Goal: Check status: Check status

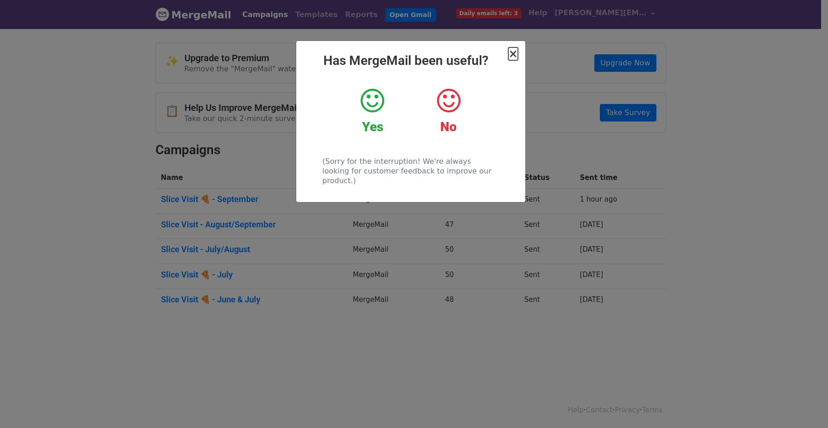
click at [512, 55] on span "×" at bounding box center [512, 53] width 9 height 13
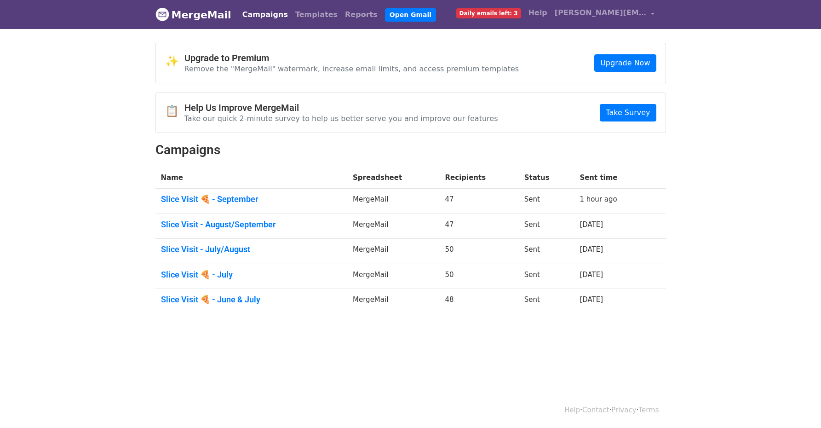
drag, startPoint x: 104, startPoint y: 57, endPoint x: 123, endPoint y: 50, distance: 20.0
click at [104, 57] on body "MergeMail Campaigns Templates Reports Open Gmail Daily emails left: 3 Help brad…" at bounding box center [410, 179] width 821 height 358
click at [177, 11] on link "MergeMail" at bounding box center [193, 14] width 76 height 19
click at [193, 22] on link "MergeMail" at bounding box center [193, 14] width 76 height 19
click at [239, 197] on link "Slice Visit 🍕 - September" at bounding box center [251, 199] width 181 height 10
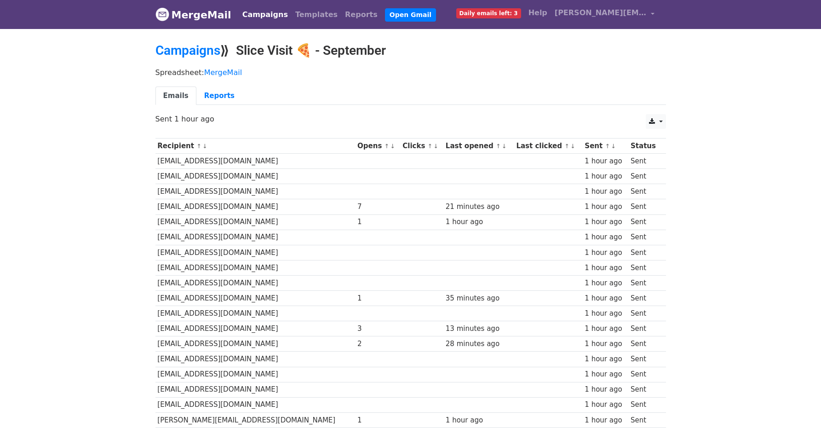
click at [384, 145] on link "↑" at bounding box center [386, 146] width 5 height 7
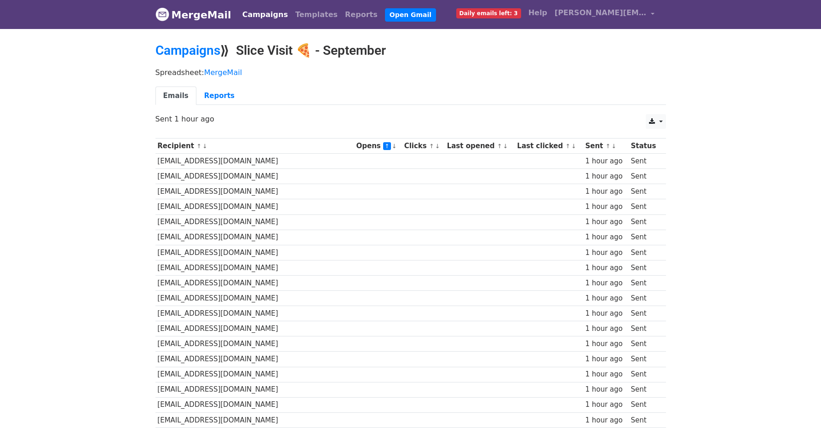
click at [383, 145] on link "↑" at bounding box center [387, 146] width 8 height 8
click at [392, 145] on link "↓" at bounding box center [394, 146] width 5 height 7
